Goal: Task Accomplishment & Management: Use online tool/utility

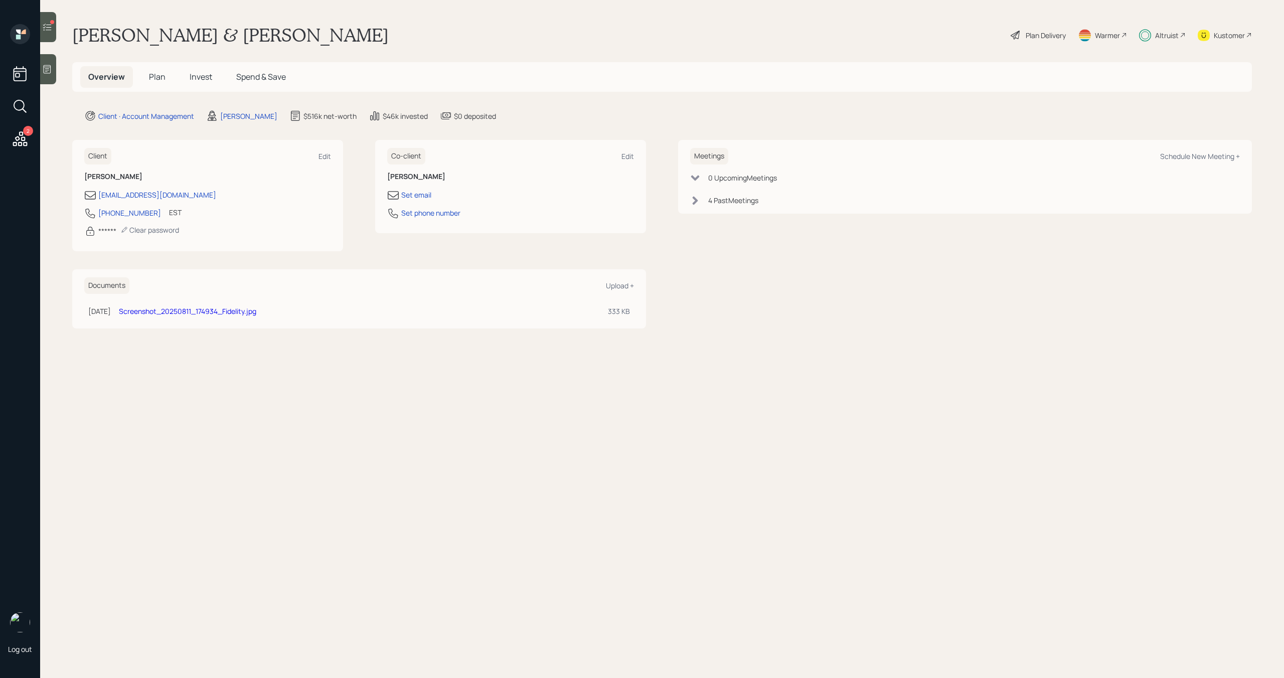
click at [159, 75] on span "Plan" at bounding box center [157, 76] width 17 height 11
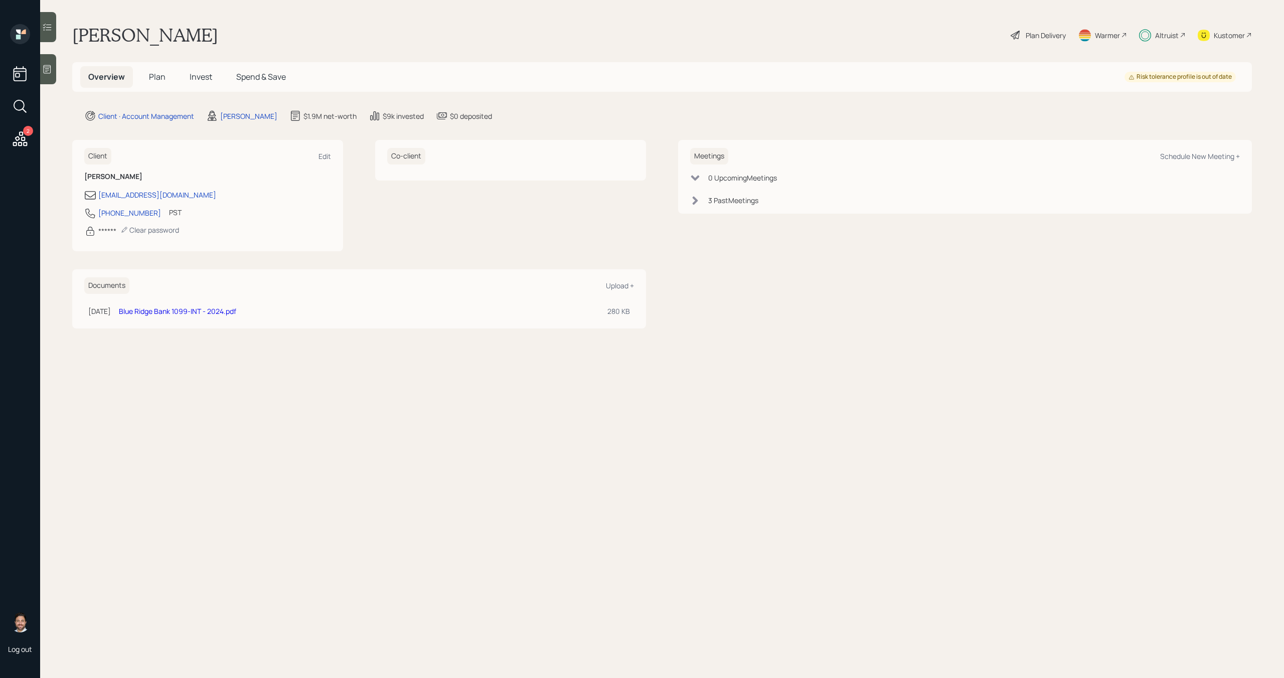
click at [154, 79] on span "Plan" at bounding box center [157, 76] width 17 height 11
